Goal: Task Accomplishment & Management: Use online tool/utility

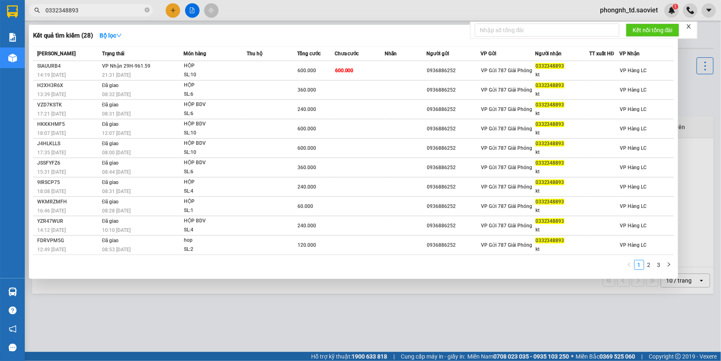
click at [104, 8] on input "0332348893" at bounding box center [93, 10] width 97 height 9
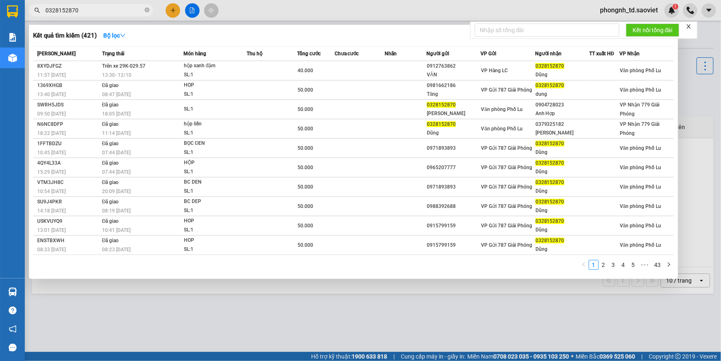
click at [88, 13] on input "0328152870" at bounding box center [93, 10] width 97 height 9
paste input "976847114"
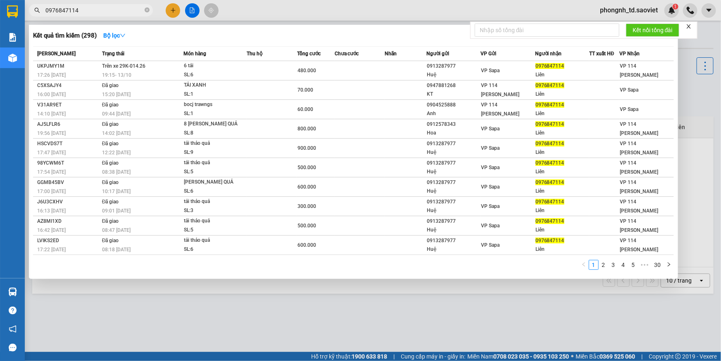
click at [78, 10] on input "0976847114" at bounding box center [93, 10] width 97 height 9
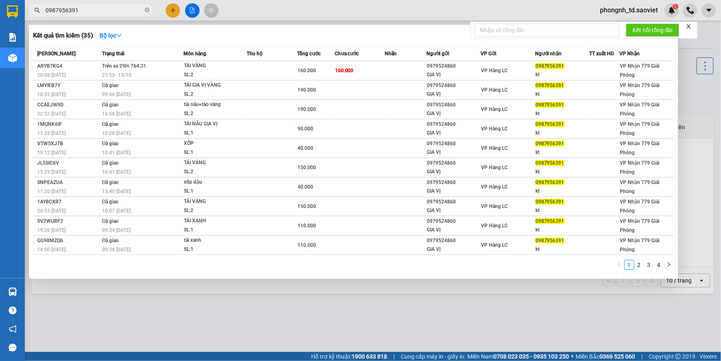
click at [99, 8] on input "0987956391" at bounding box center [93, 10] width 97 height 9
paste input "73751359"
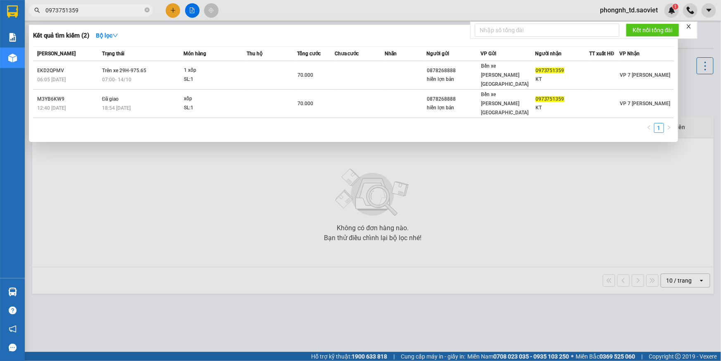
type input "0973751359"
